Goal: Find specific page/section: Find specific page/section

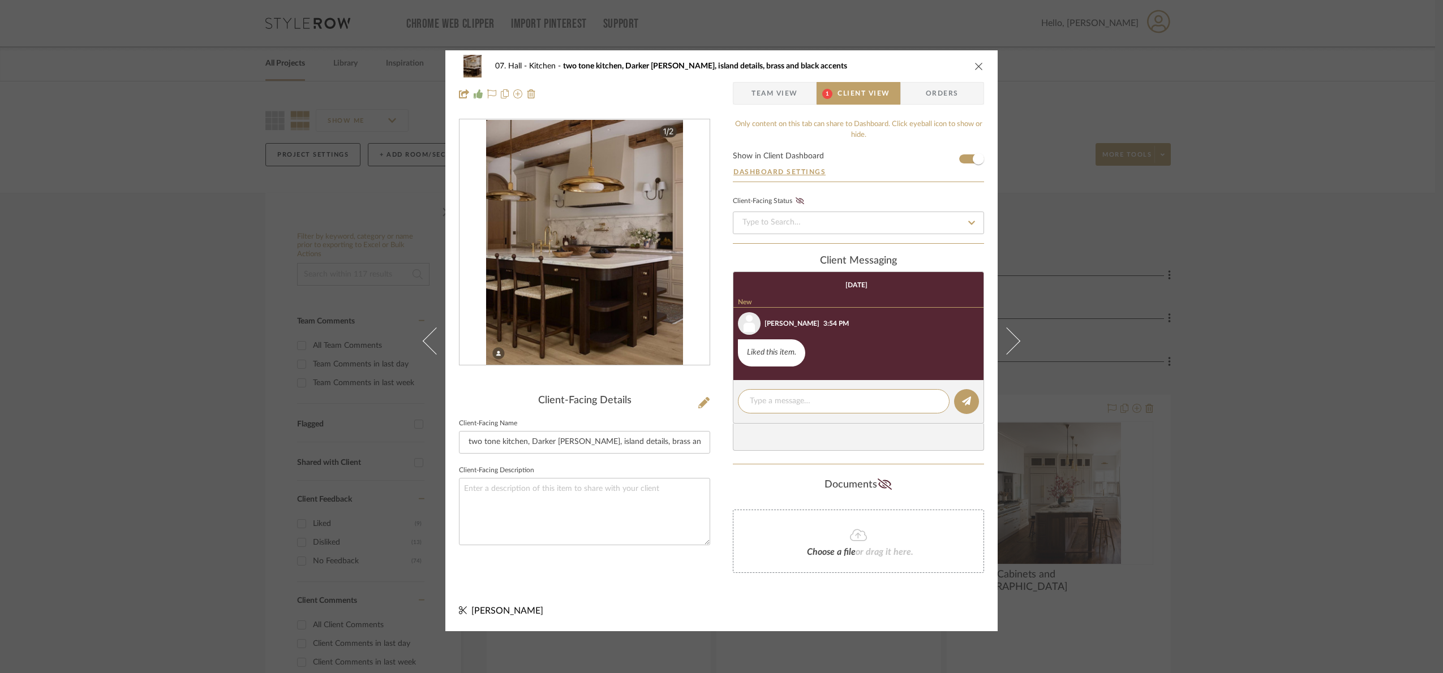
click at [1249, 432] on div "07. Hall Kitchen two tone kitchen, Darker [PERSON_NAME], island details, brass …" at bounding box center [721, 336] width 1443 height 673
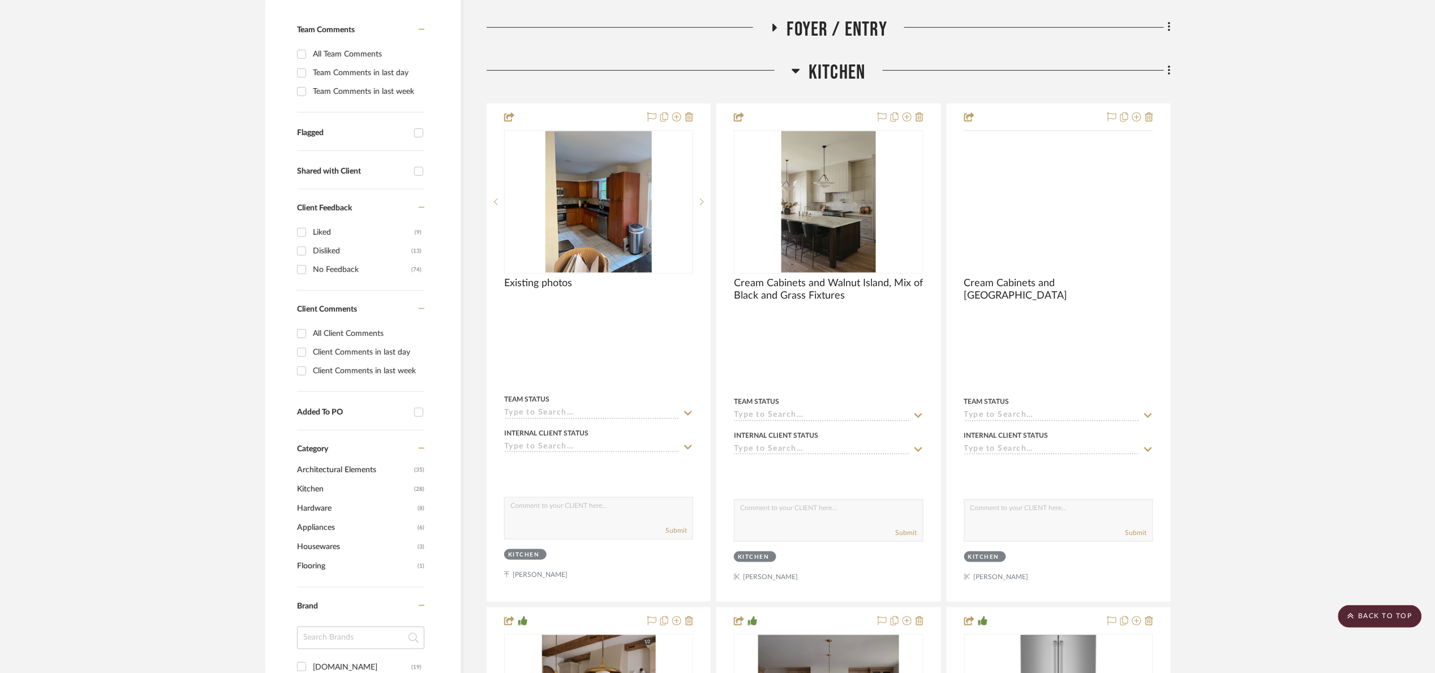
scroll to position [85, 0]
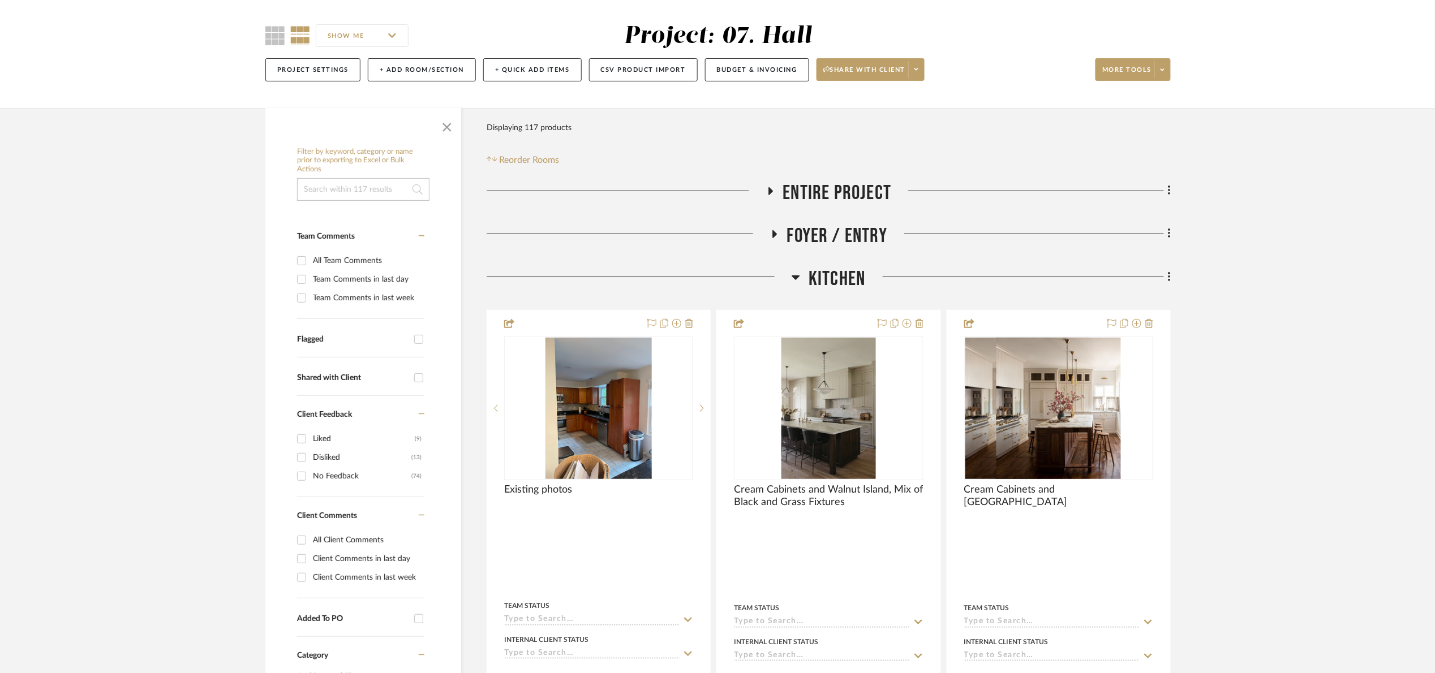
click at [834, 273] on span "Kitchen" at bounding box center [837, 279] width 57 height 24
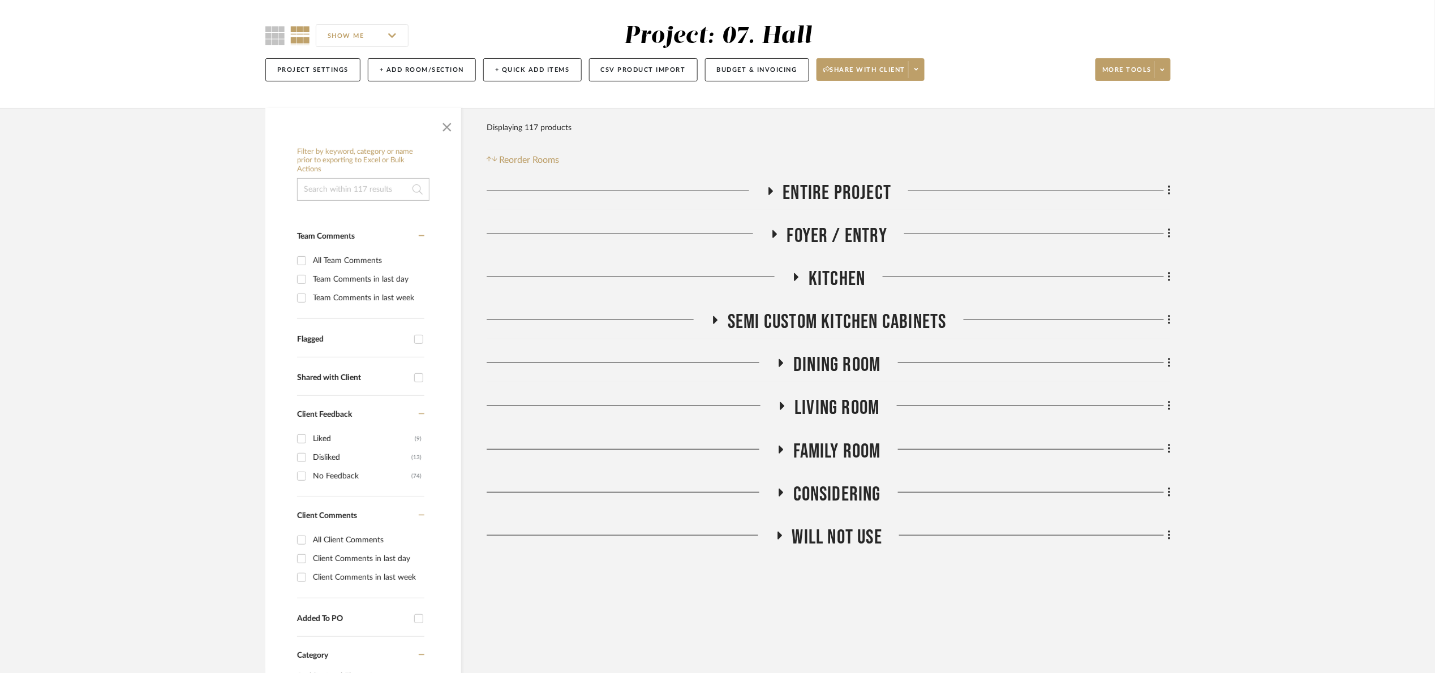
click at [847, 184] on span "Entire Project" at bounding box center [837, 193] width 109 height 24
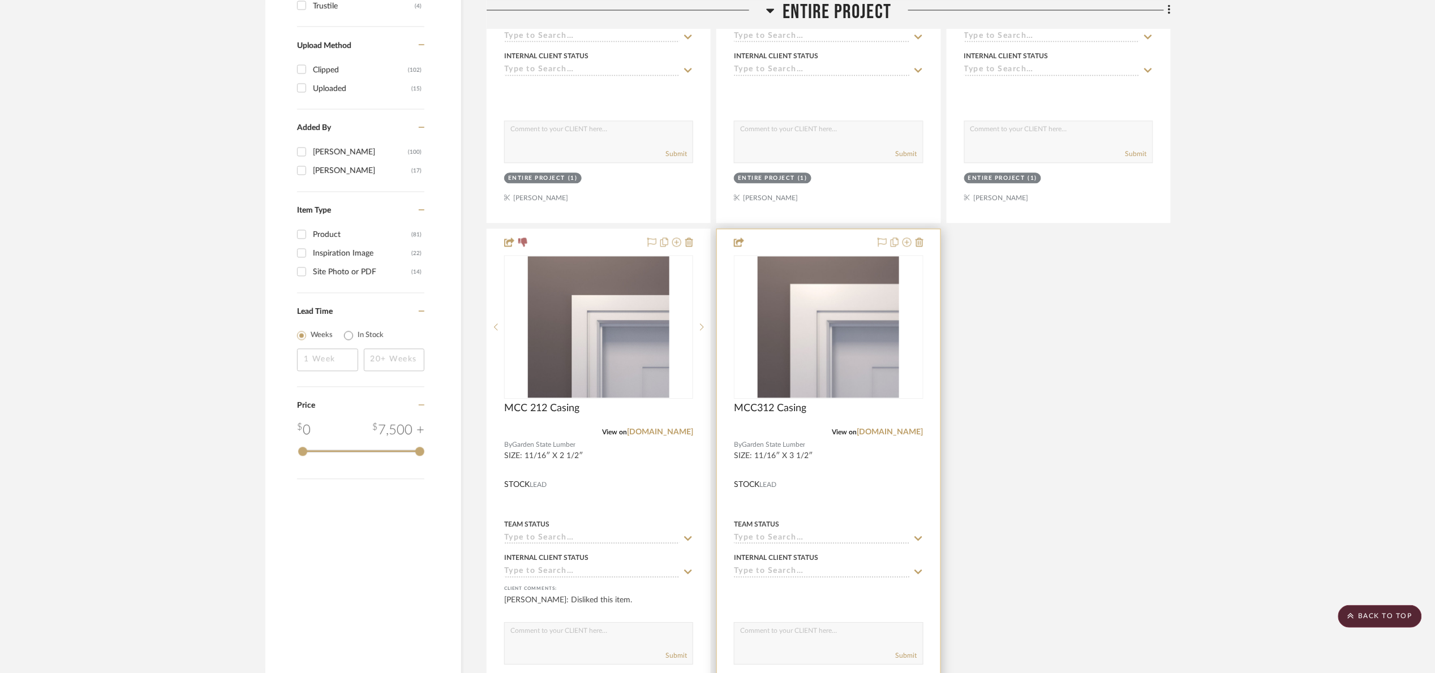
scroll to position [1273, 0]
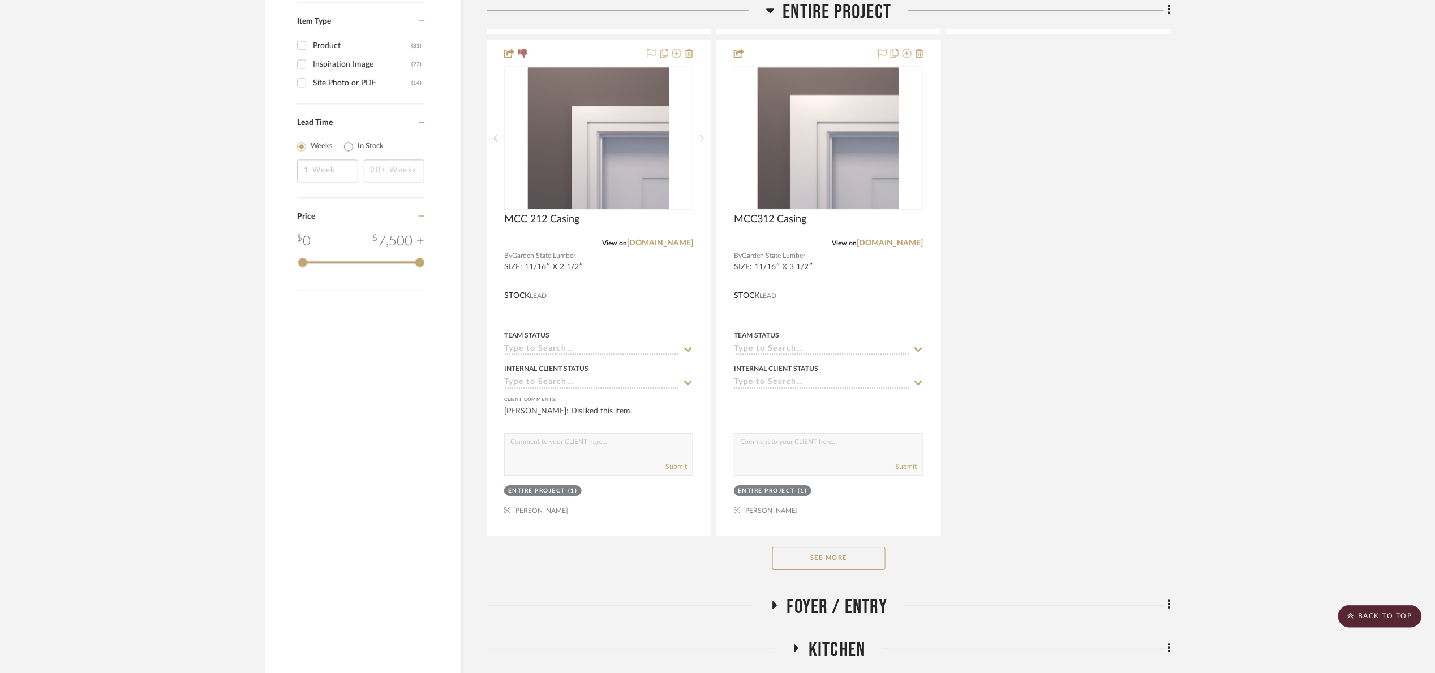
click at [848, 553] on button "See More" at bounding box center [828, 558] width 113 height 23
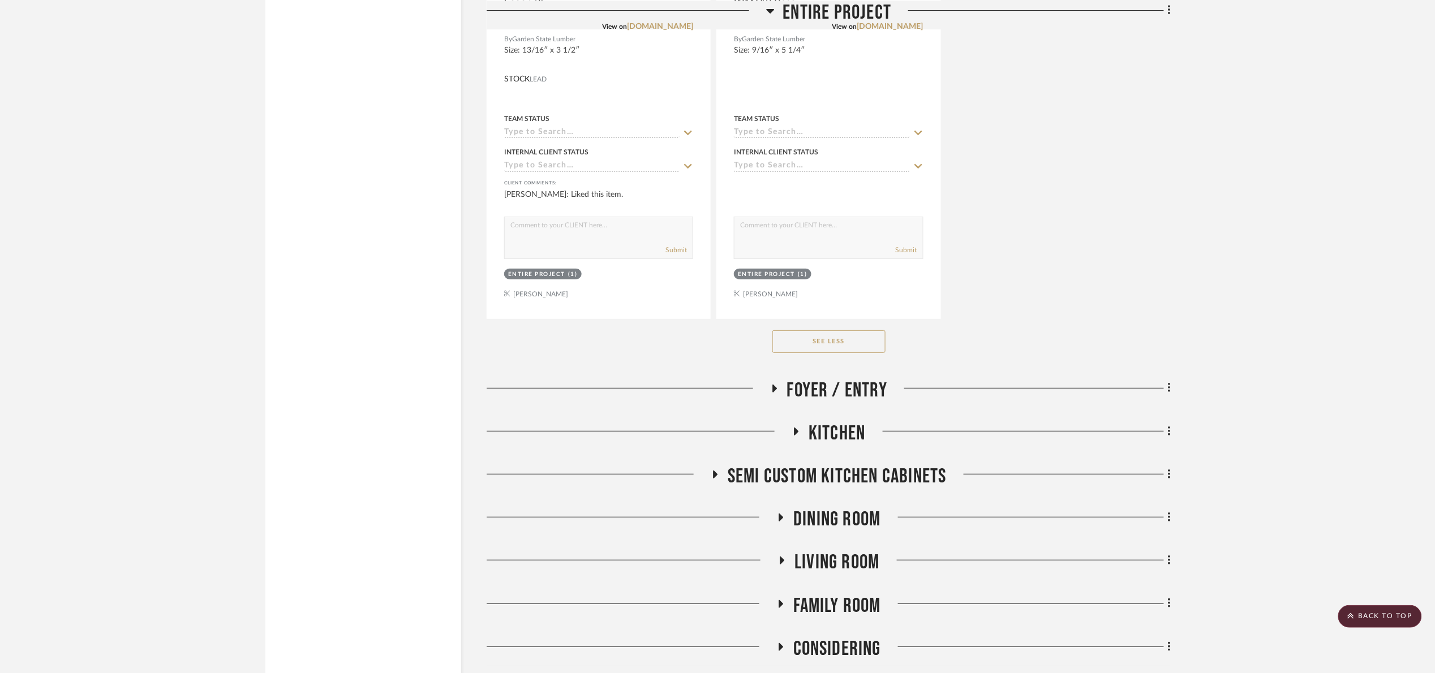
scroll to position [4074, 0]
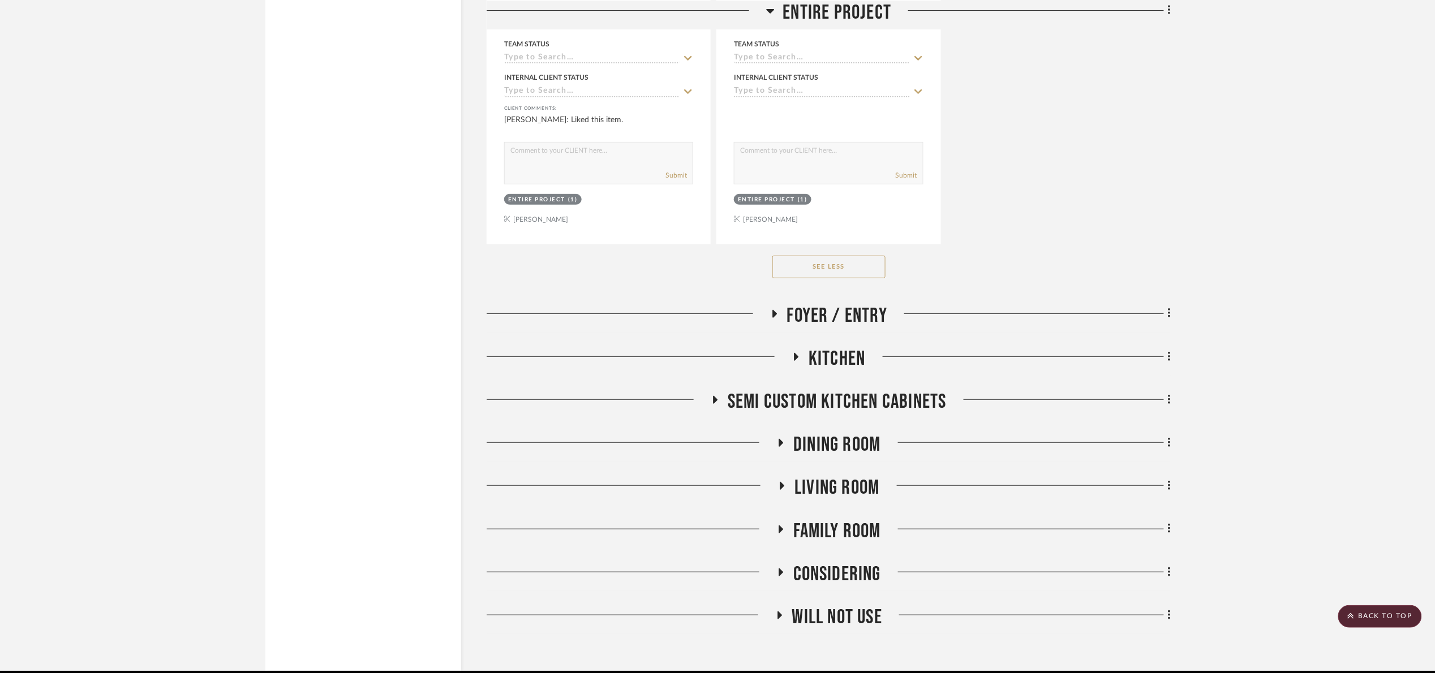
click at [832, 328] on span "Foyer / Entry" at bounding box center [837, 316] width 101 height 24
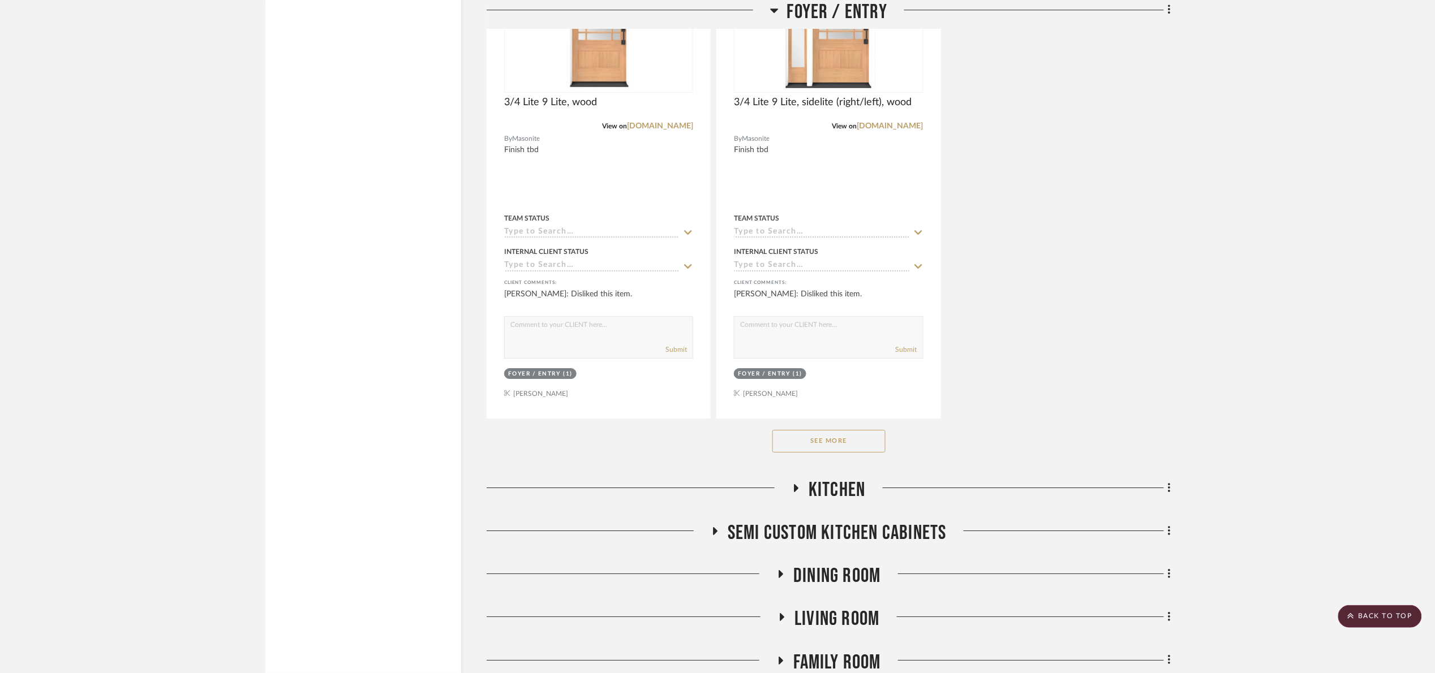
scroll to position [5517, 0]
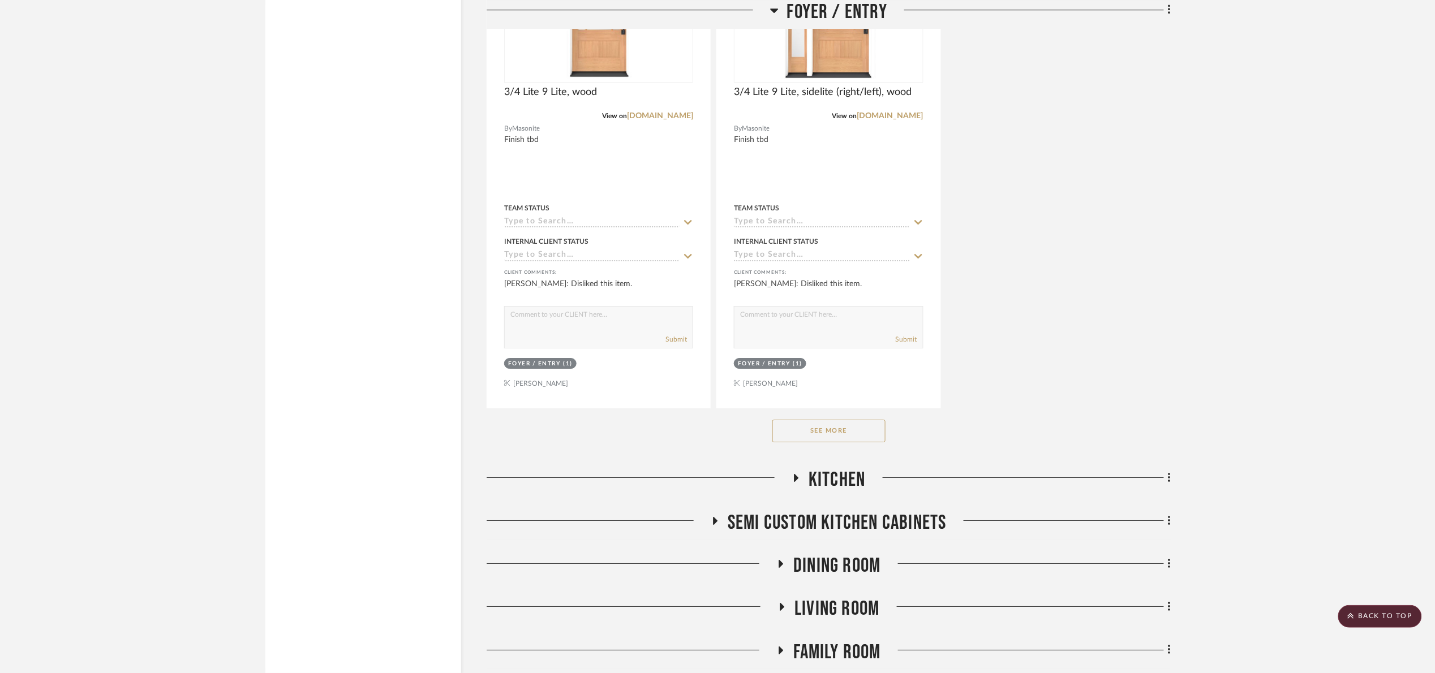
click at [872, 443] on button "See More" at bounding box center [828, 431] width 113 height 23
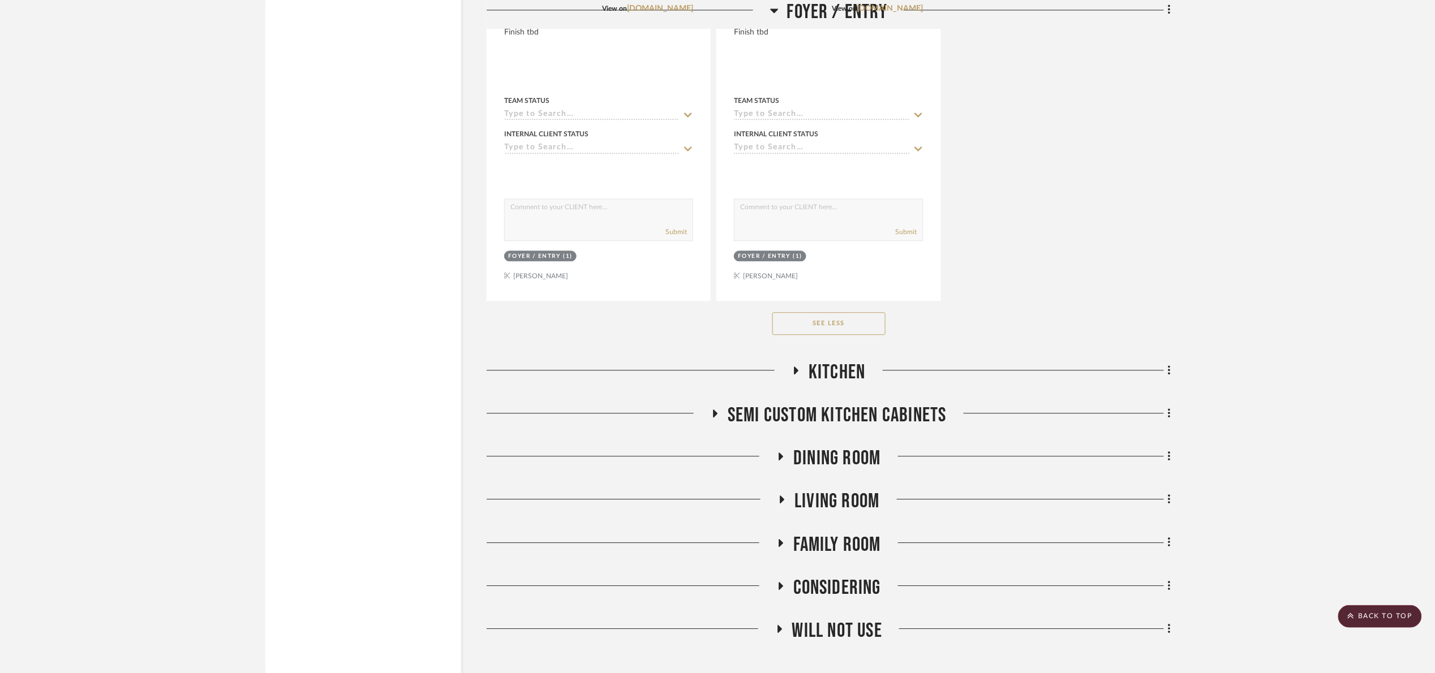
scroll to position [7210, 0]
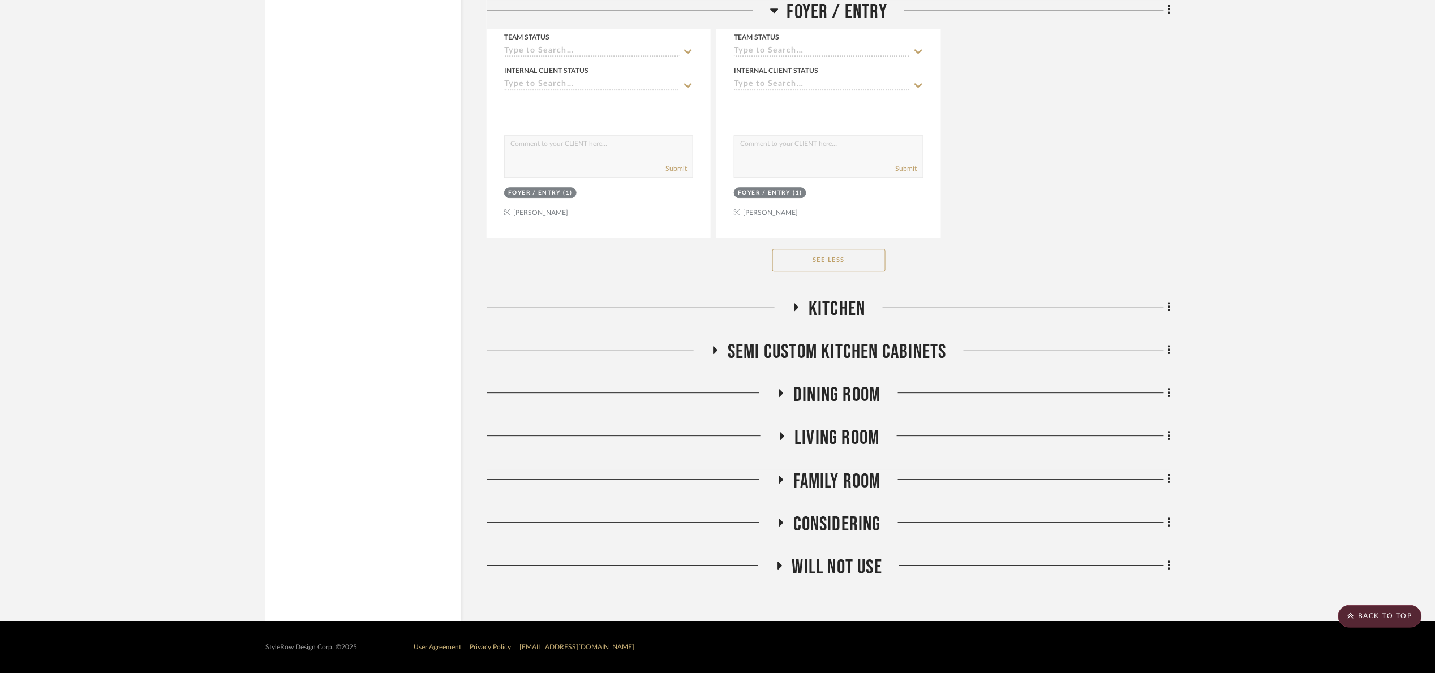
click at [860, 390] on span "Dining Room" at bounding box center [836, 395] width 87 height 24
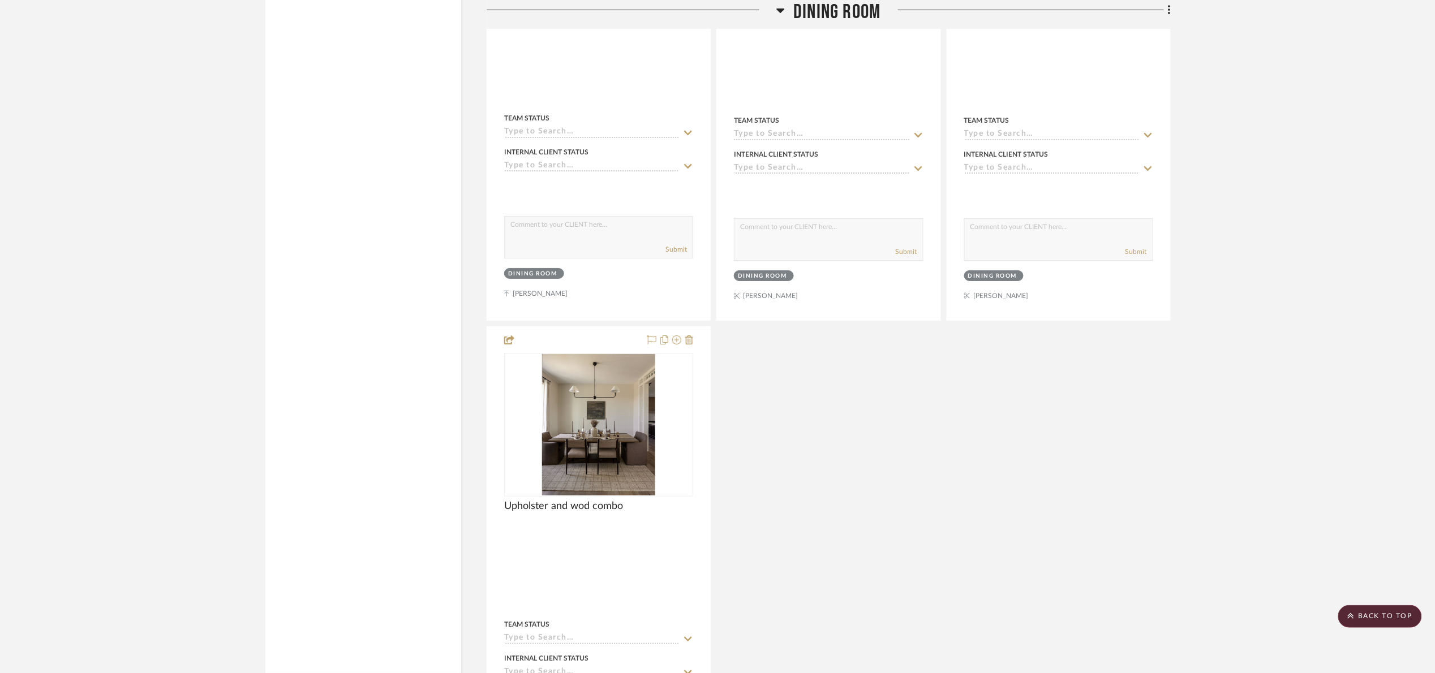
scroll to position [7804, 0]
